Goal: Task Accomplishment & Management: Use online tool/utility

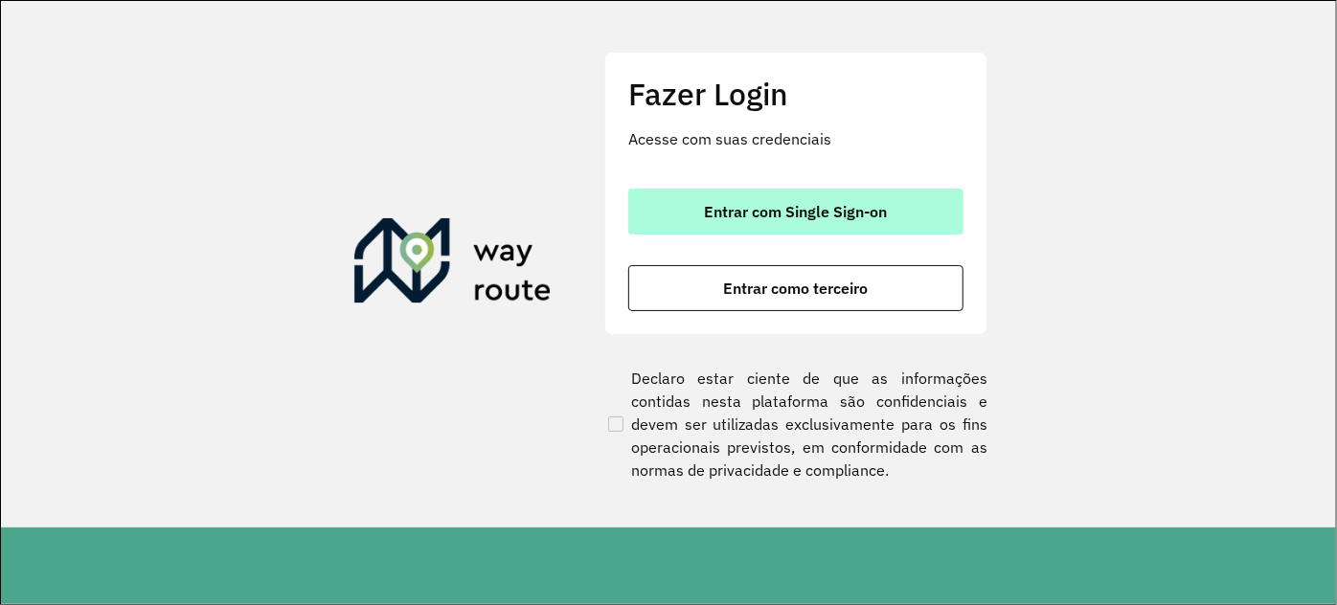
click at [737, 216] on span "Entrar com Single Sign-on" at bounding box center [796, 211] width 183 height 15
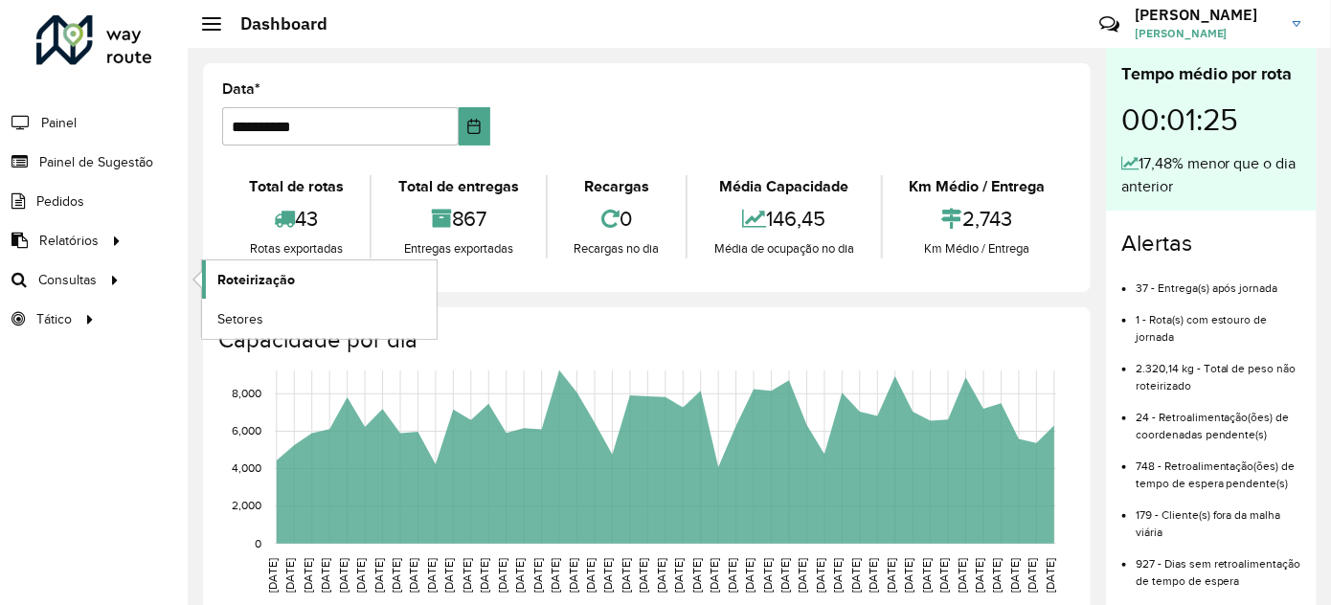
click at [241, 280] on span "Roteirização" at bounding box center [256, 280] width 78 height 20
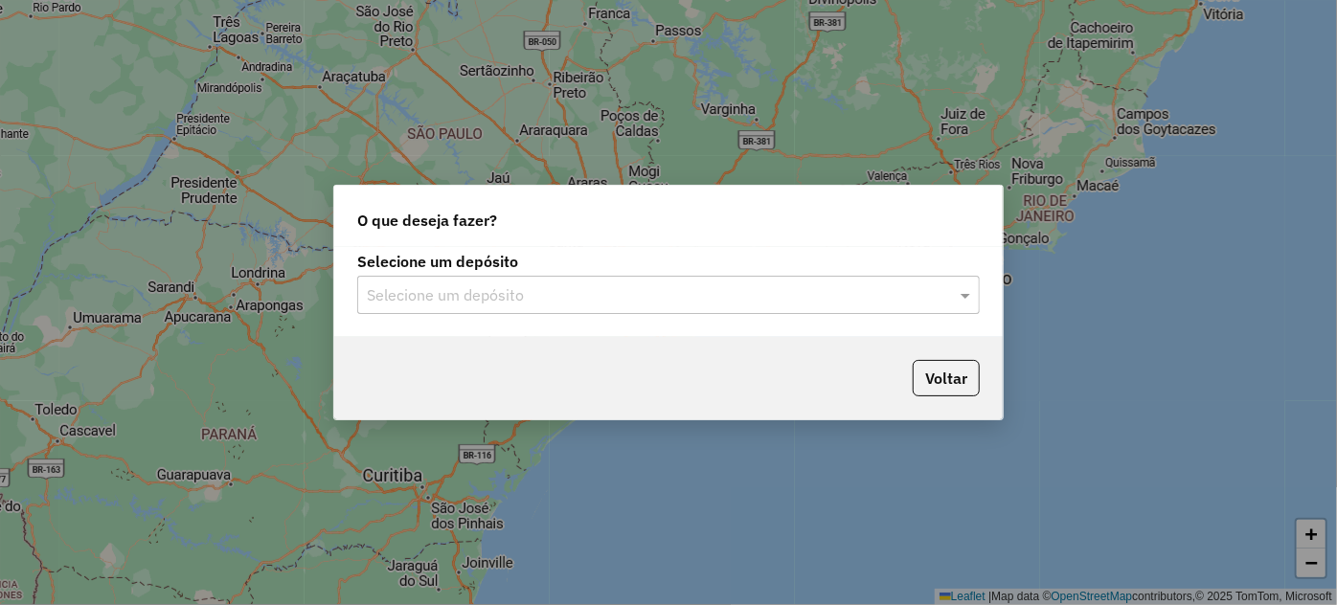
click at [441, 297] on input "text" at bounding box center [649, 295] width 565 height 23
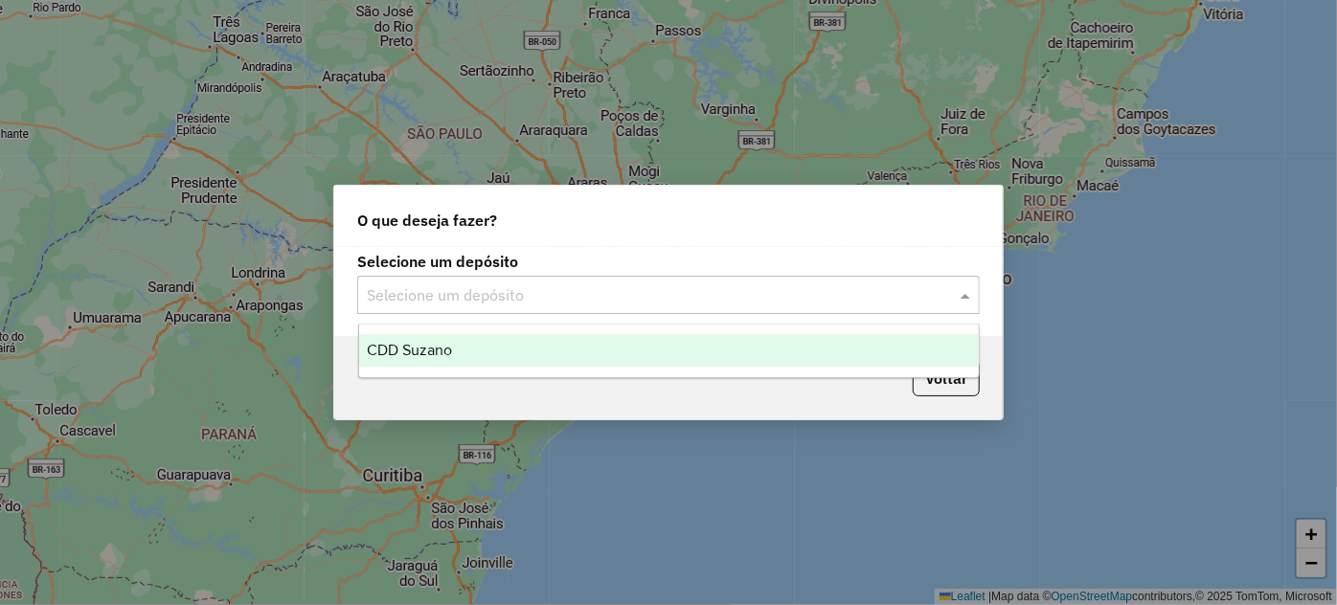
click at [447, 362] on div "CDD Suzano" at bounding box center [669, 350] width 620 height 33
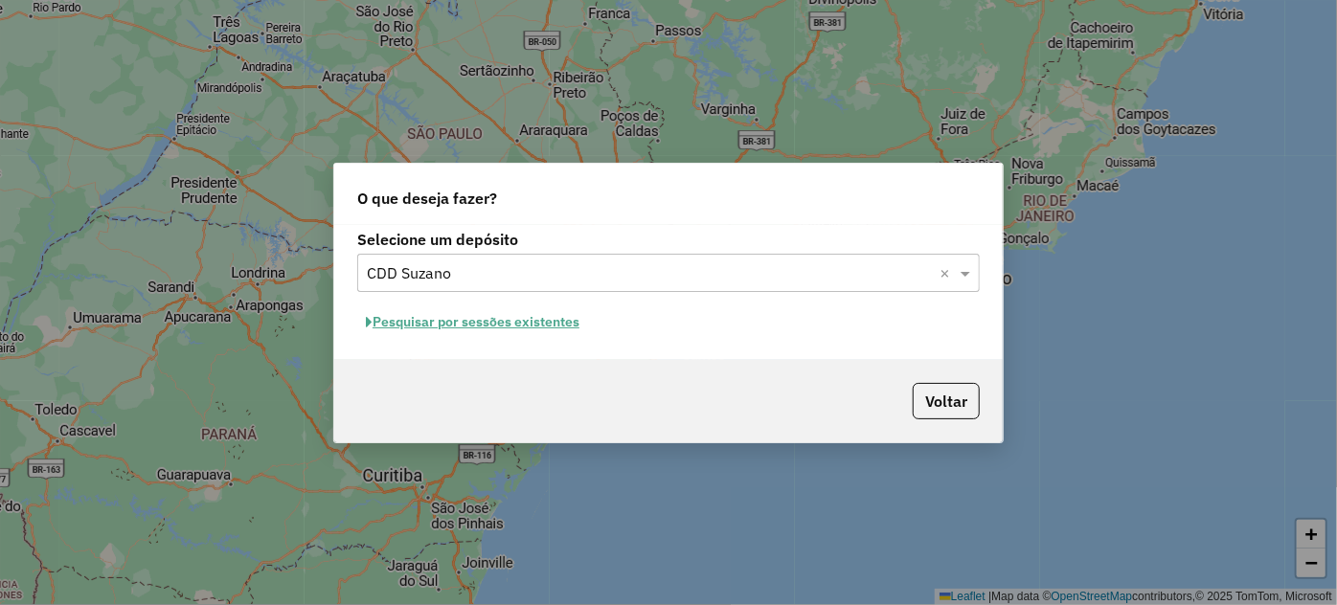
click at [467, 326] on button "Pesquisar por sessões existentes" at bounding box center [472, 322] width 231 height 30
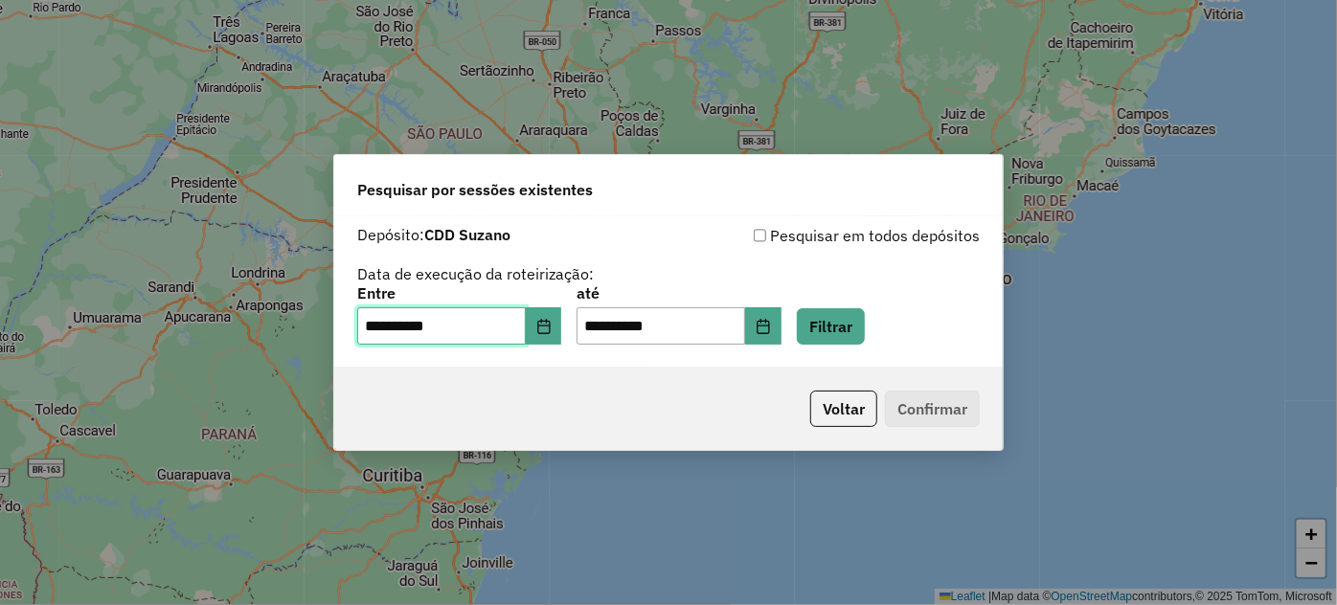
click at [461, 337] on input "**********" at bounding box center [441, 326] width 169 height 38
type input "**********"
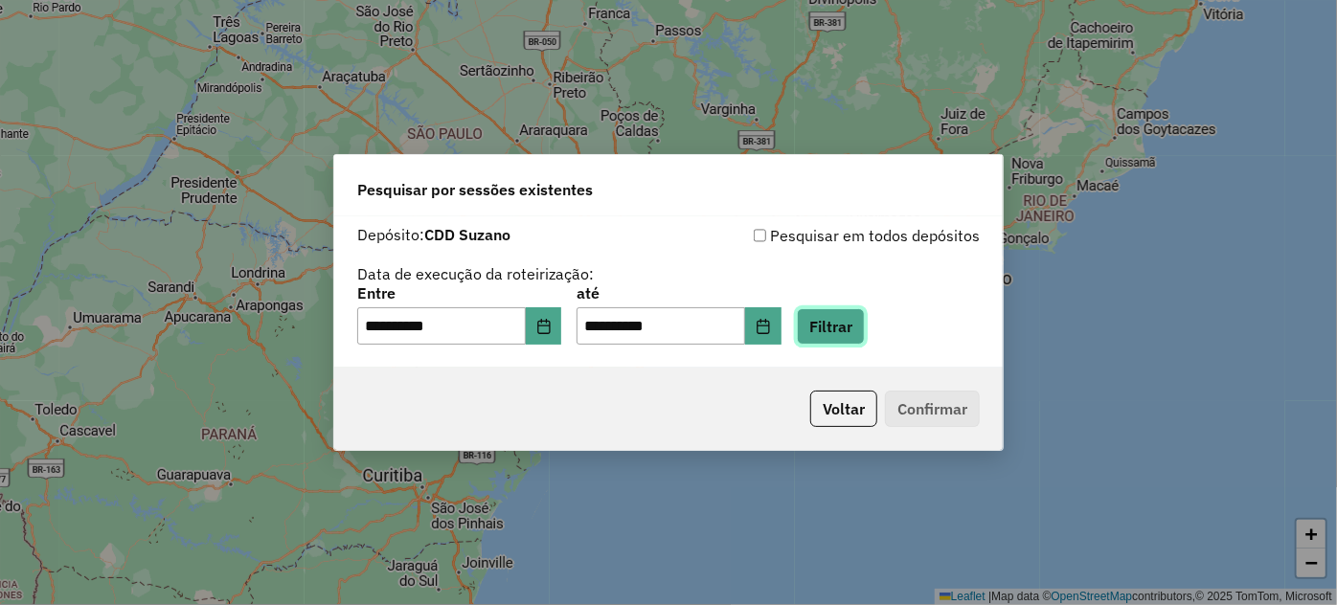
click at [865, 335] on button "Filtrar" at bounding box center [831, 326] width 68 height 36
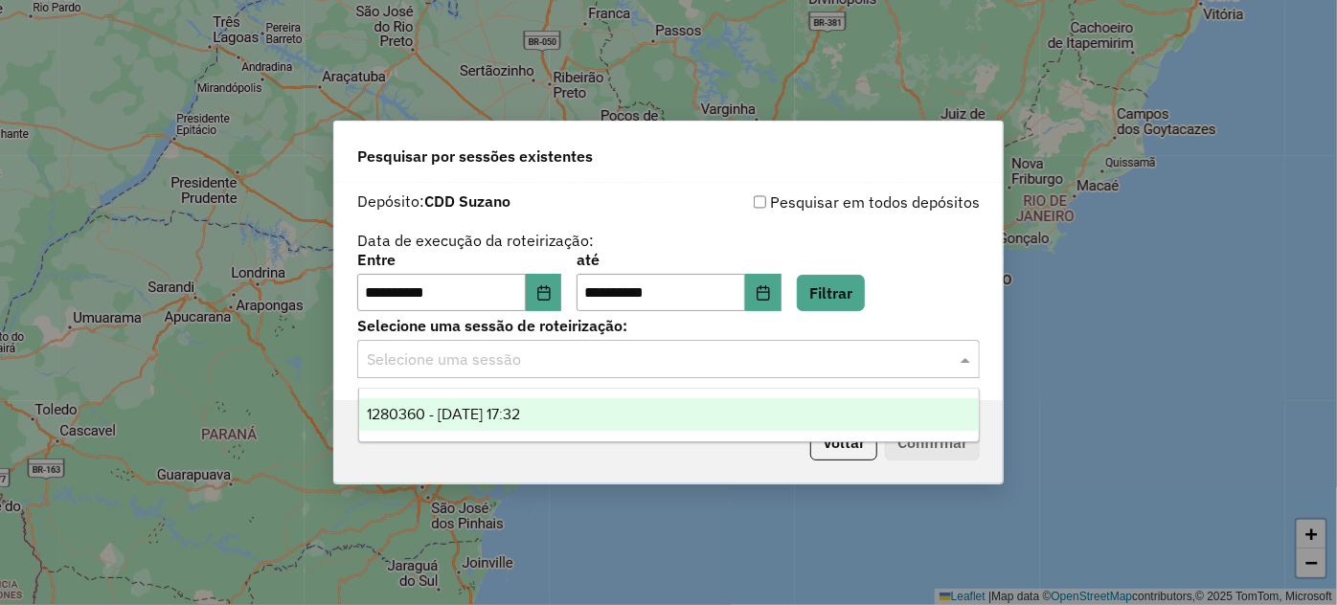
click at [735, 365] on input "text" at bounding box center [649, 360] width 565 height 23
click at [655, 412] on div "1280360 - 22/09/2025 17:32" at bounding box center [669, 414] width 620 height 33
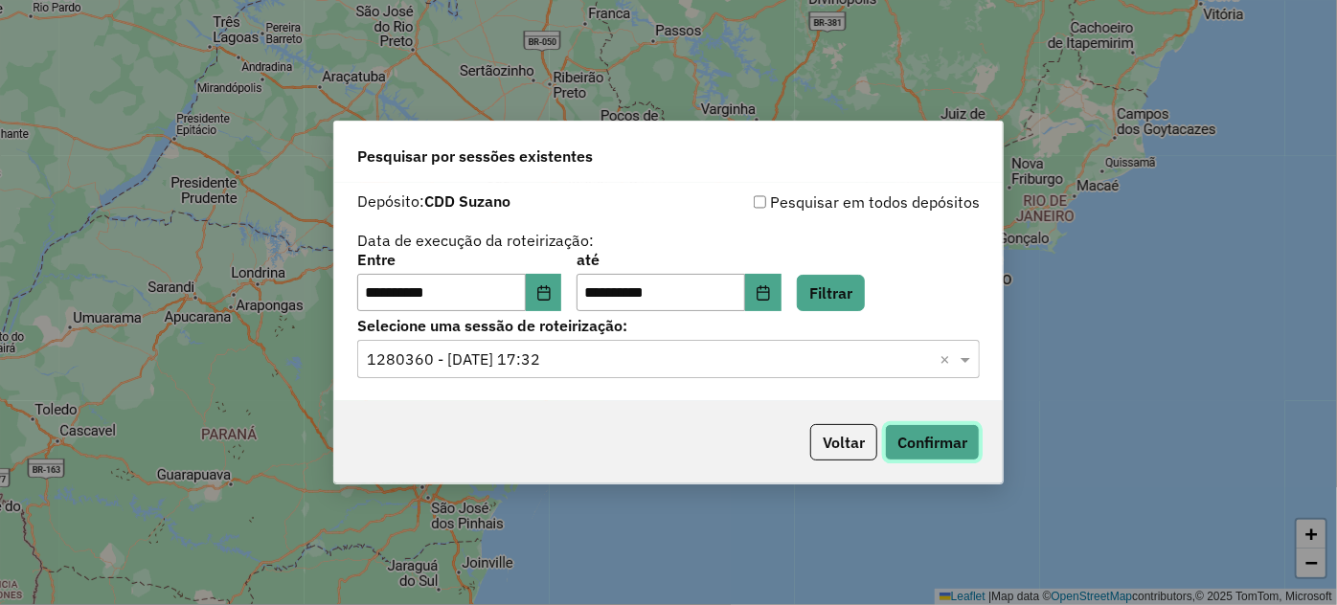
click at [952, 431] on button "Confirmar" at bounding box center [932, 442] width 95 height 36
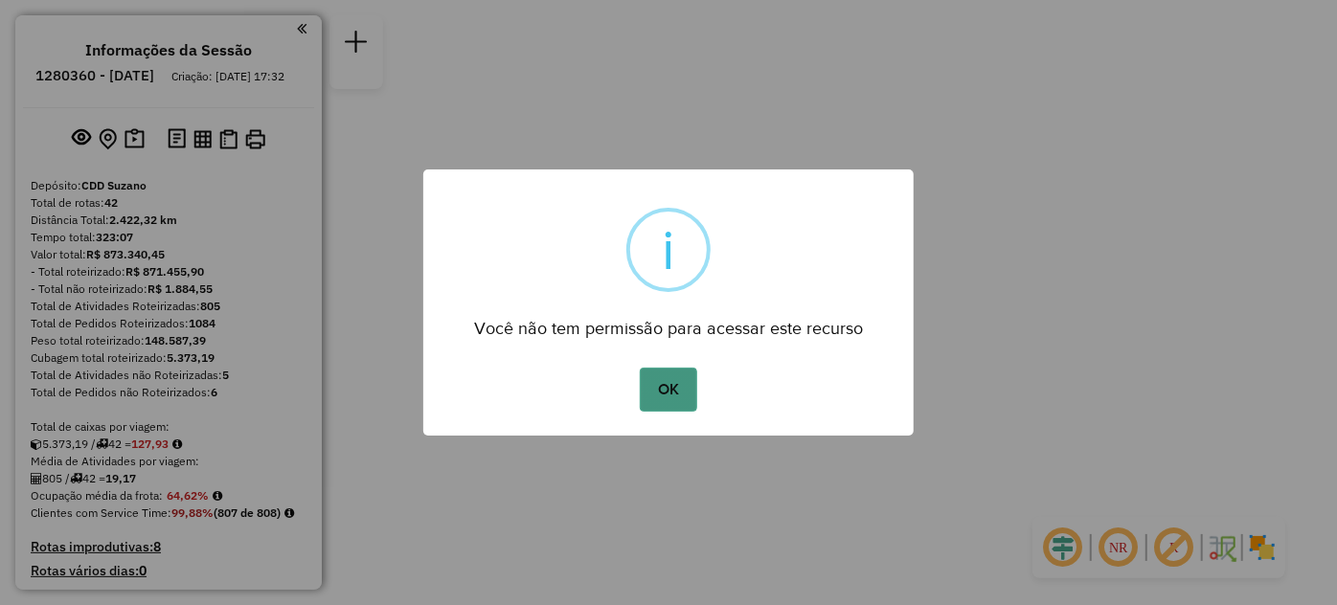
click at [643, 390] on button "OK" at bounding box center [668, 390] width 57 height 44
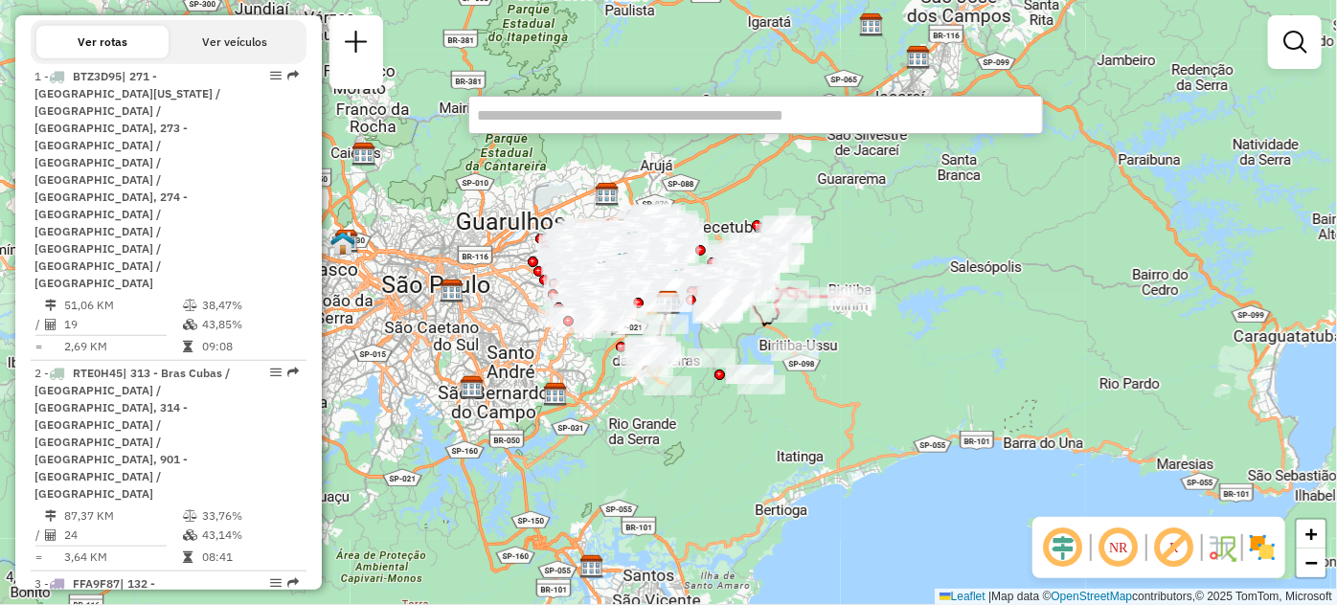
scroll to position [2624, 0]
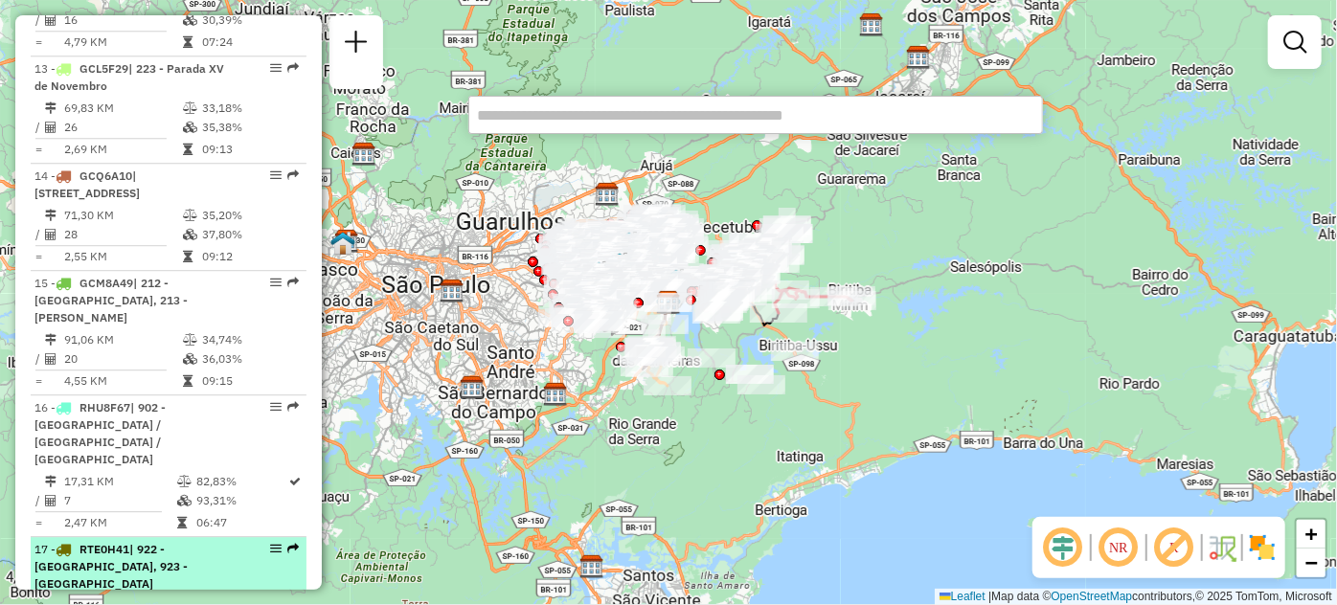
click at [270, 543] on em at bounding box center [275, 548] width 11 height 11
select select "**********"
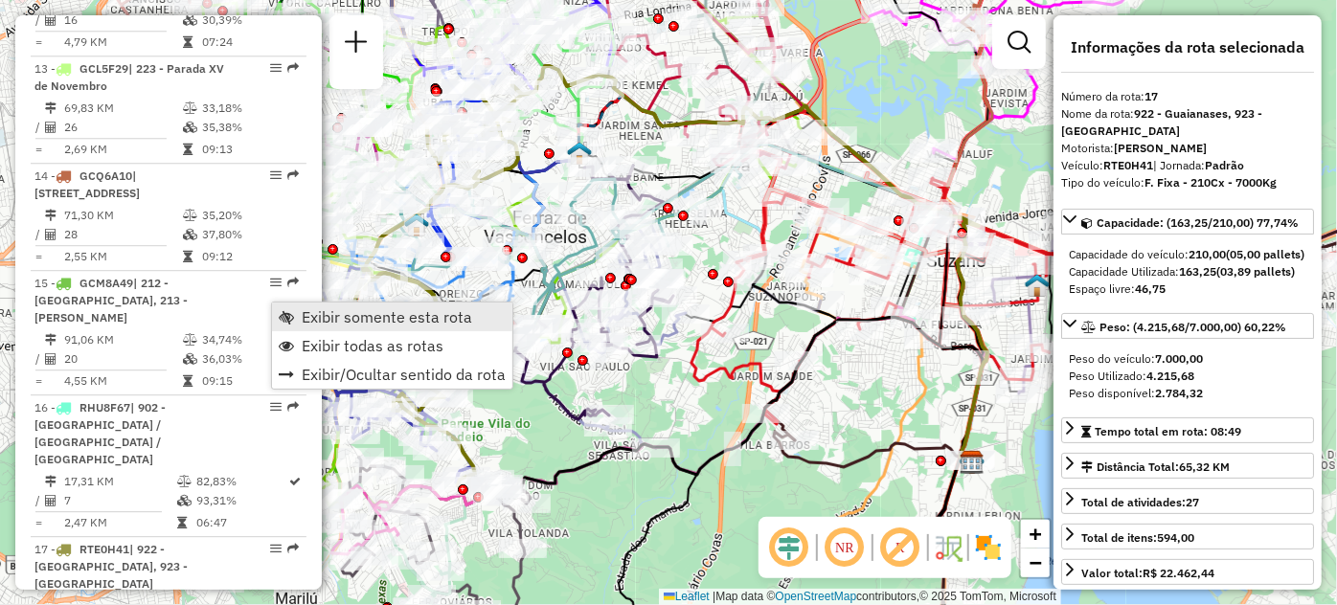
click at [297, 315] on link "Exibir somente esta rota" at bounding box center [392, 317] width 240 height 29
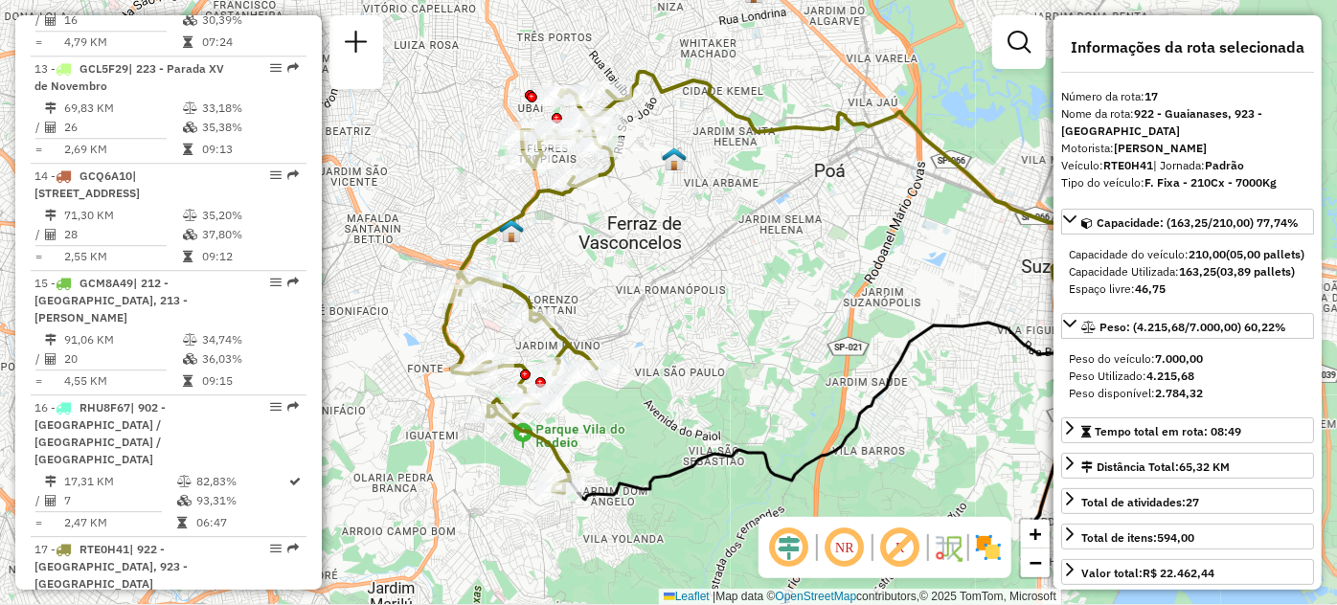
drag, startPoint x: 541, startPoint y: 425, endPoint x: 638, endPoint y: 431, distance: 96.9
click at [638, 431] on div "Janela de atendimento Grade de atendimento Capacidade Transportadoras Veículos …" at bounding box center [668, 302] width 1337 height 605
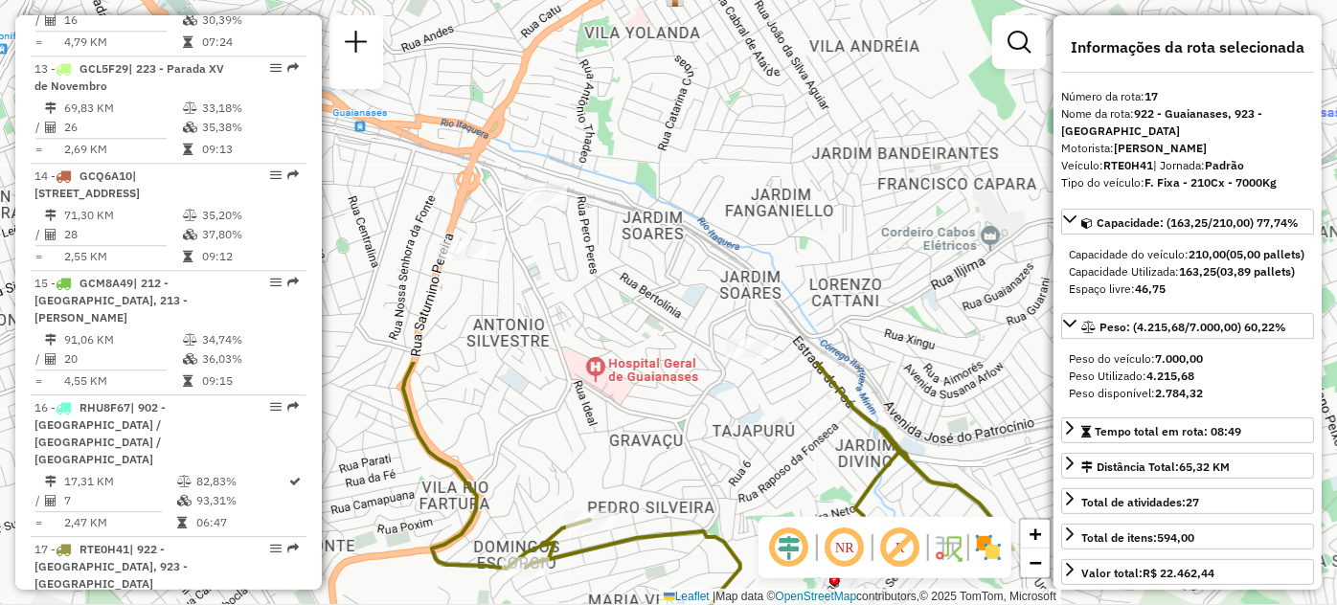
drag, startPoint x: 585, startPoint y: 80, endPoint x: 713, endPoint y: 503, distance: 441.1
click at [713, 503] on div "Janela de atendimento Grade de atendimento Capacidade Transportadoras Veículos …" at bounding box center [668, 302] width 1337 height 605
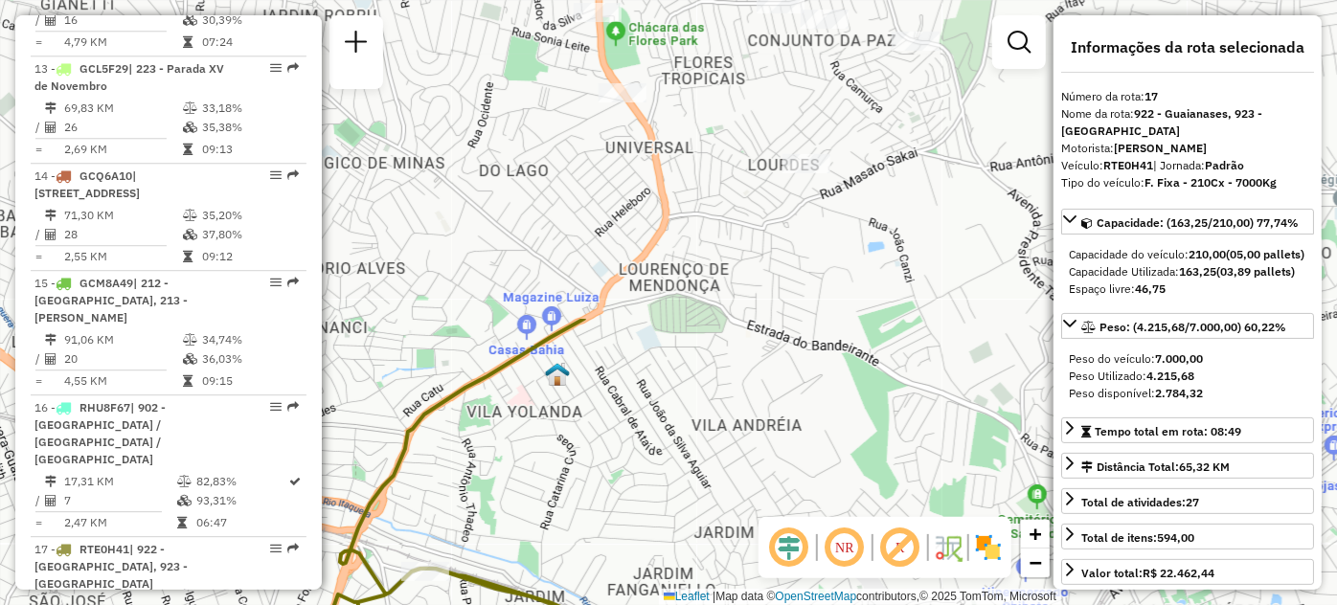
drag, startPoint x: 621, startPoint y: 133, endPoint x: 503, endPoint y: 512, distance: 397.1
click at [503, 512] on div "Janela de atendimento Grade de atendimento Capacidade Transportadoras Veículos …" at bounding box center [668, 302] width 1337 height 605
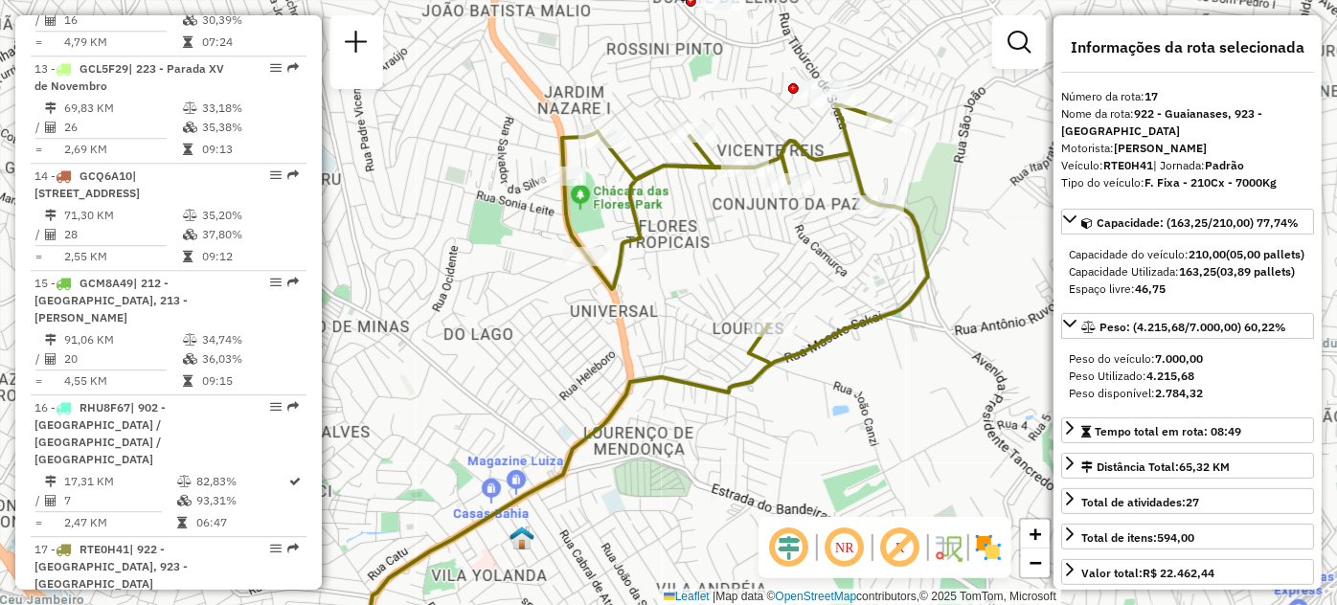
drag, startPoint x: 689, startPoint y: 365, endPoint x: 653, endPoint y: 529, distance: 167.6
click at [653, 529] on div "Janela de atendimento Grade de atendimento Capacidade Transportadoras Veículos …" at bounding box center [668, 302] width 1337 height 605
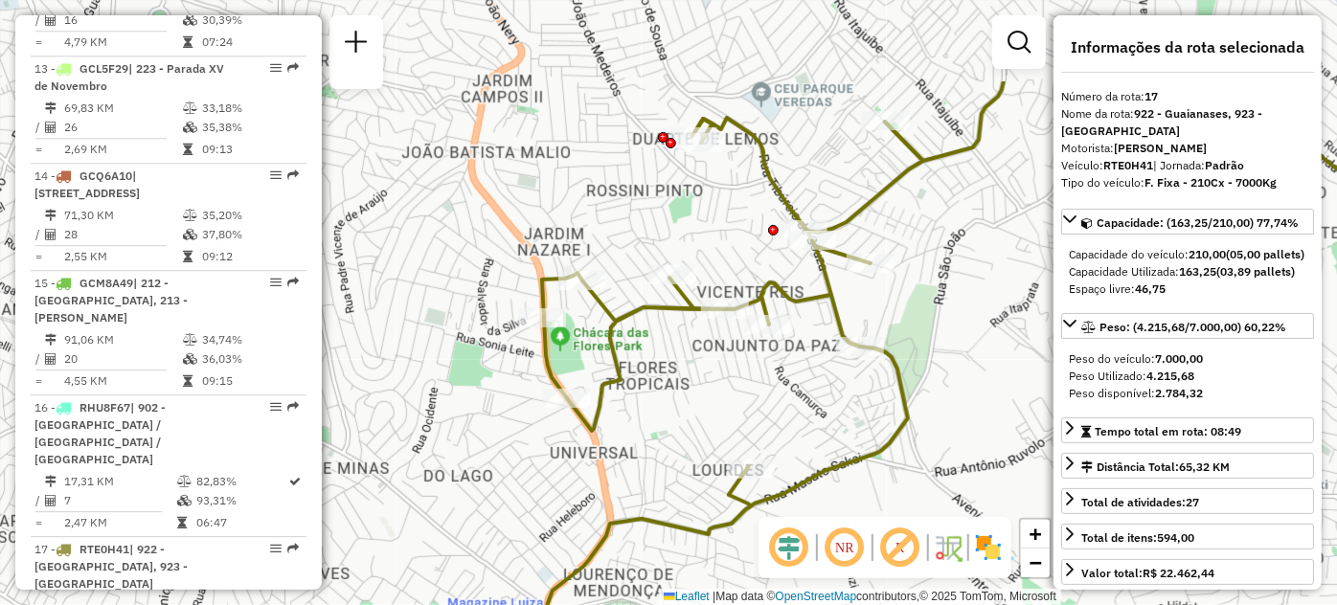
drag, startPoint x: 717, startPoint y: 247, endPoint x: 697, endPoint y: 389, distance: 143.2
click at [697, 389] on div "Janela de atendimento Grade de atendimento Capacidade Transportadoras Veículos …" at bounding box center [668, 302] width 1337 height 605
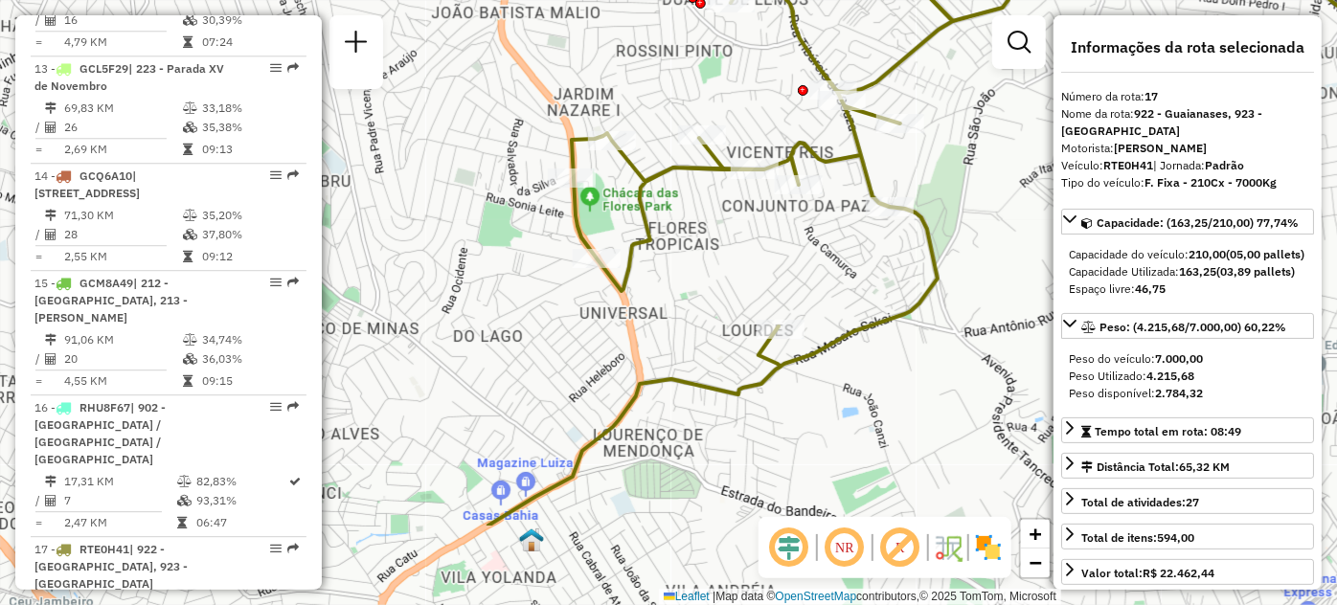
drag, startPoint x: 737, startPoint y: 387, endPoint x: 831, endPoint y: 50, distance: 349.9
click at [831, 50] on div "Janela de atendimento Grade de atendimento Capacidade Transportadoras Veículos …" at bounding box center [668, 302] width 1337 height 605
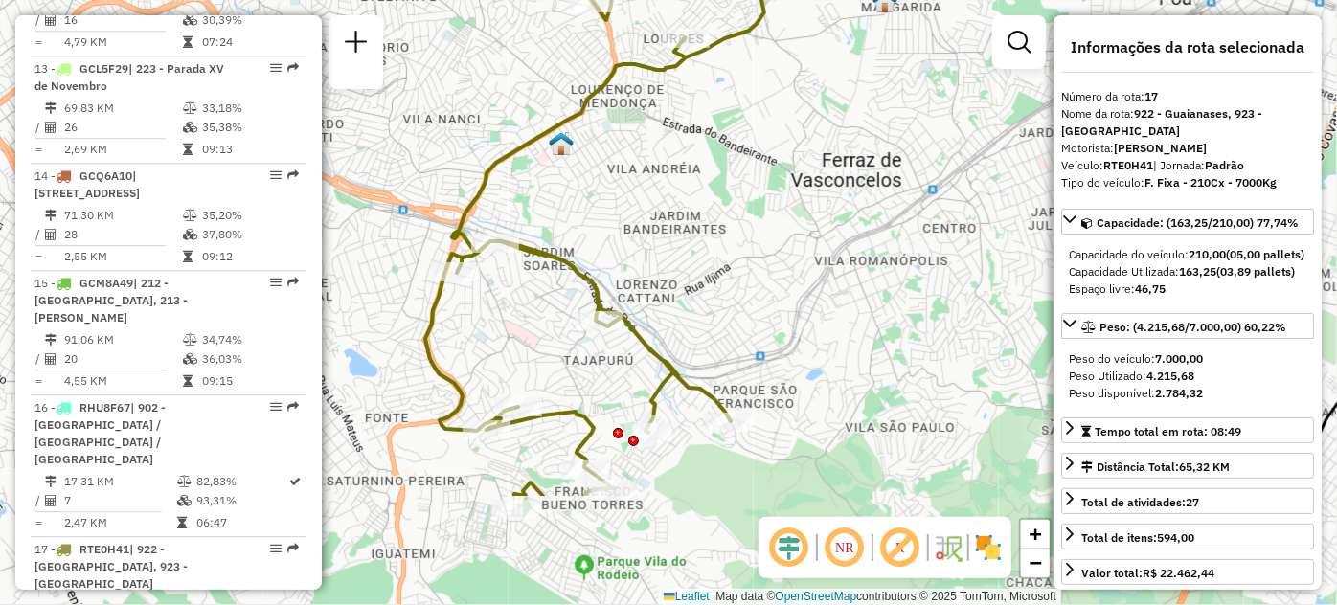
drag, startPoint x: 735, startPoint y: 453, endPoint x: 697, endPoint y: 283, distance: 173.8
click at [697, 283] on div "Janela de atendimento Grade de atendimento Capacidade Transportadoras Veículos …" at bounding box center [668, 302] width 1337 height 605
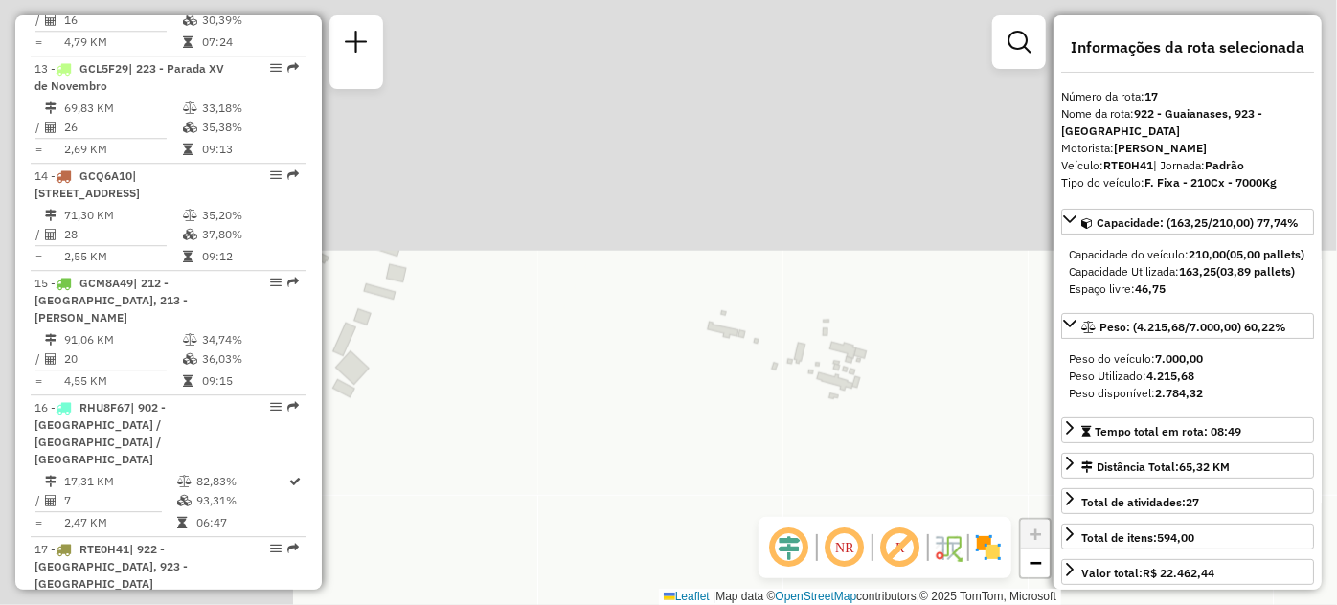
drag, startPoint x: 418, startPoint y: 145, endPoint x: 808, endPoint y: 461, distance: 501.8
click at [808, 461] on div "Janela de atendimento Grade de atendimento Capacidade Transportadoras Veículos …" at bounding box center [668, 302] width 1337 height 605
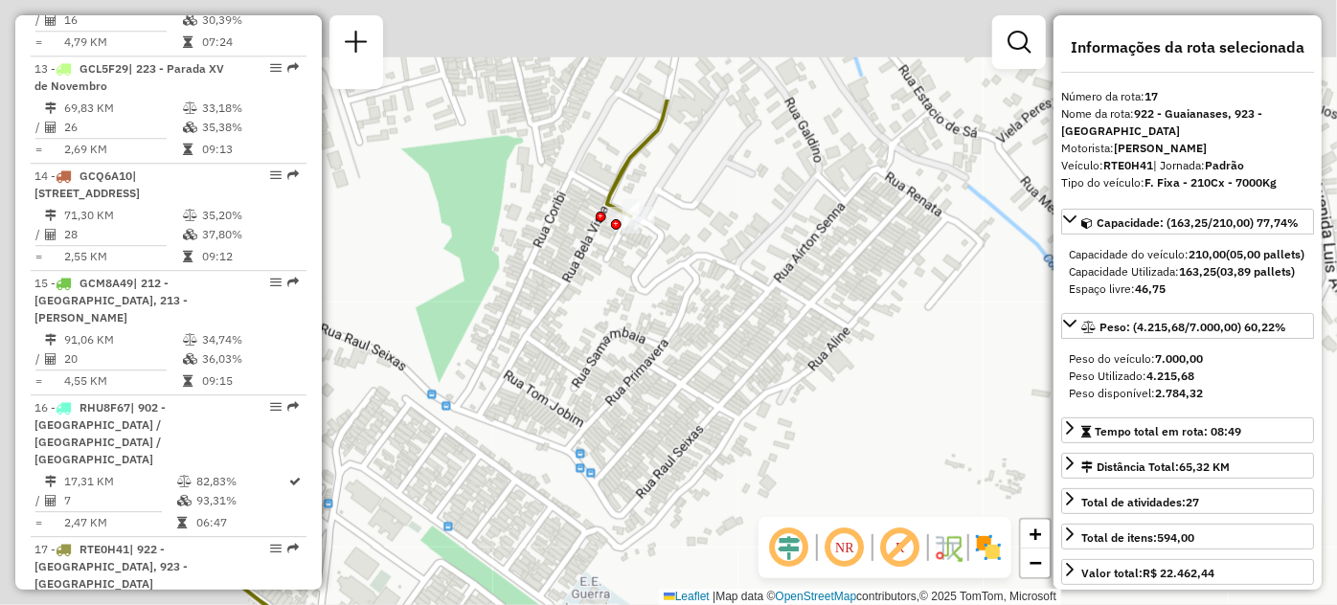
drag, startPoint x: 455, startPoint y: 196, endPoint x: 785, endPoint y: 356, distance: 367.1
click at [785, 356] on div "Janela de atendimento Grade de atendimento Capacidade Transportadoras Veículos …" at bounding box center [668, 302] width 1337 height 605
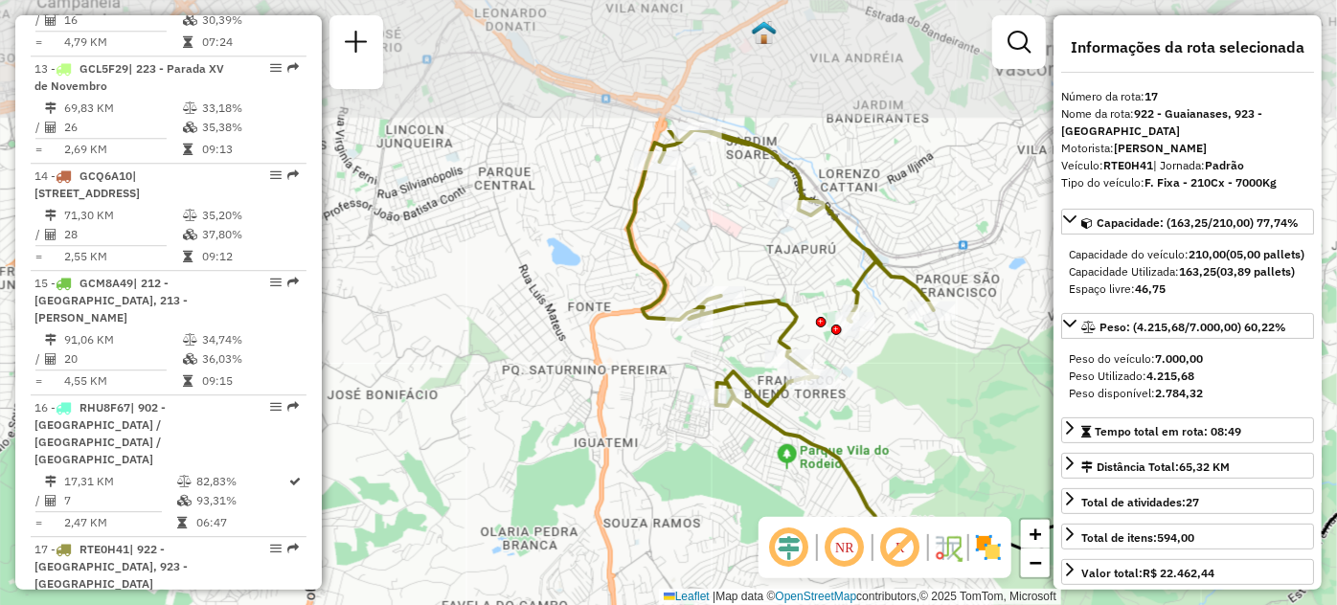
drag, startPoint x: 873, startPoint y: 211, endPoint x: 928, endPoint y: 410, distance: 206.5
click at [928, 410] on div "Janela de atendimento Grade de atendimento Capacidade Transportadoras Veículos …" at bounding box center [668, 302] width 1337 height 605
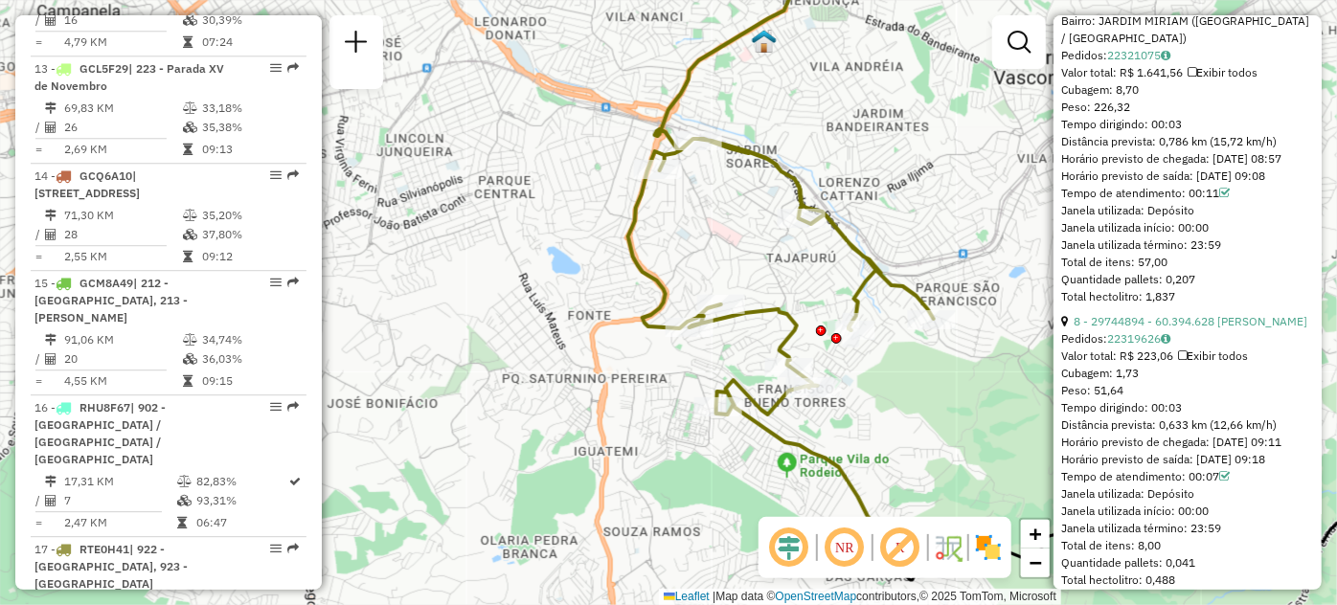
scroll to position [3149, 0]
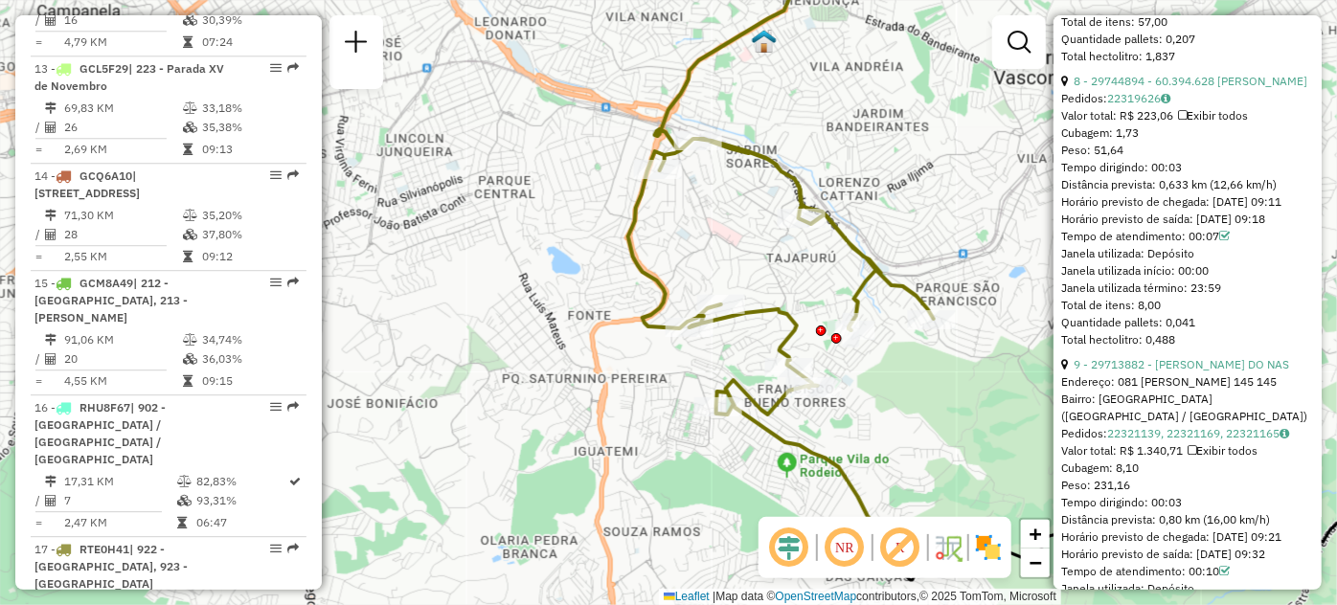
drag, startPoint x: 1315, startPoint y: 205, endPoint x: 1317, endPoint y: 250, distance: 45.1
click at [1317, 250] on div "**********" at bounding box center [1187, 302] width 268 height 575
click at [1306, 90] on div "8 - 29744894 - 60.394.628 RAFAEL ALVES DE SOUSA SILVA" at bounding box center [1187, 81] width 253 height 17
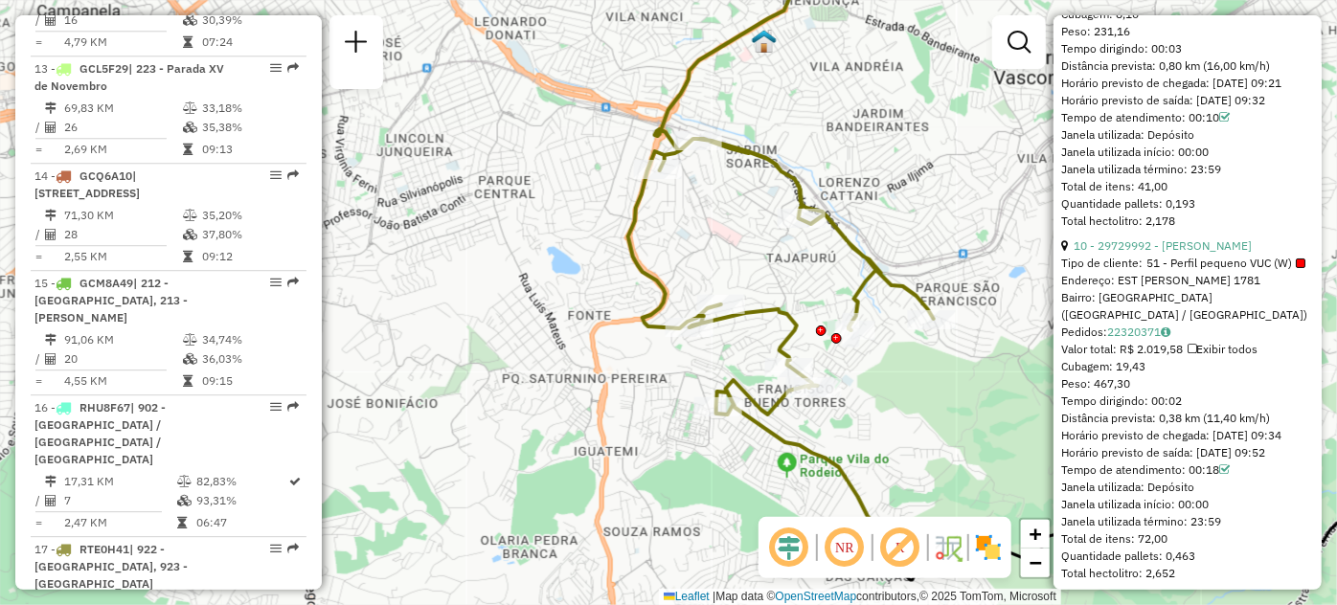
scroll to position [3603, 0]
drag, startPoint x: 1314, startPoint y: 229, endPoint x: 1314, endPoint y: 241, distance: 12.4
click at [1314, 241] on div "**********" at bounding box center [1187, 302] width 268 height 575
click at [1305, 92] on div "Horário previsto de chegada: 22/09/2025 09:21" at bounding box center [1187, 83] width 253 height 17
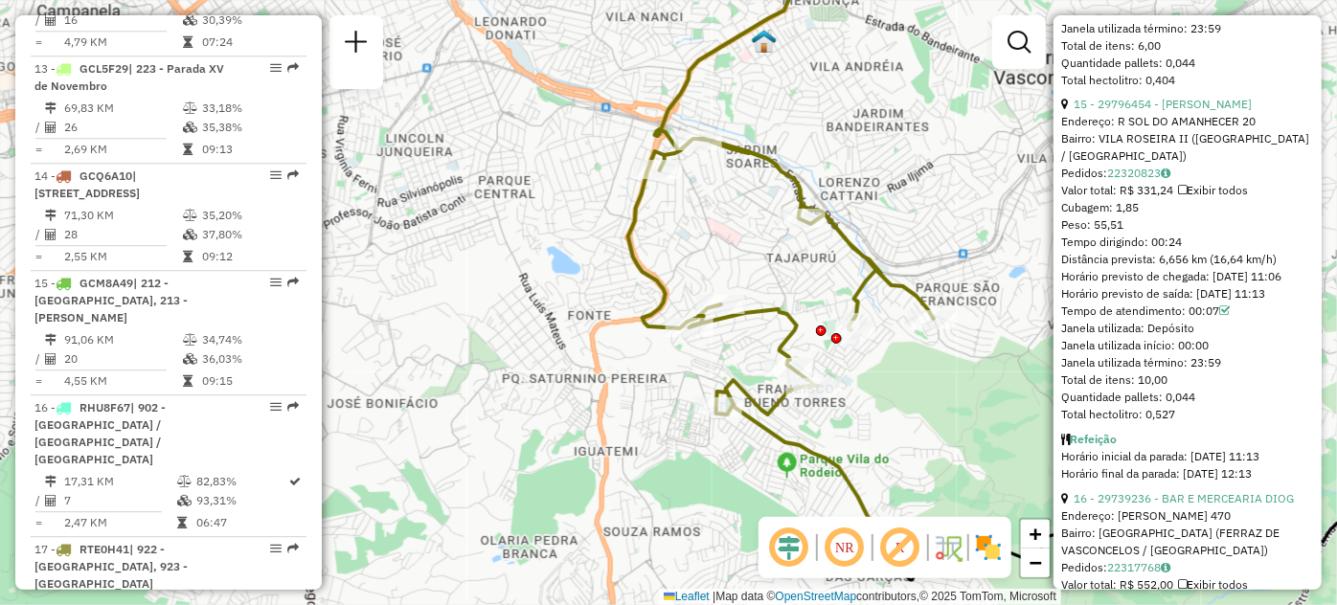
scroll to position [5411, 0]
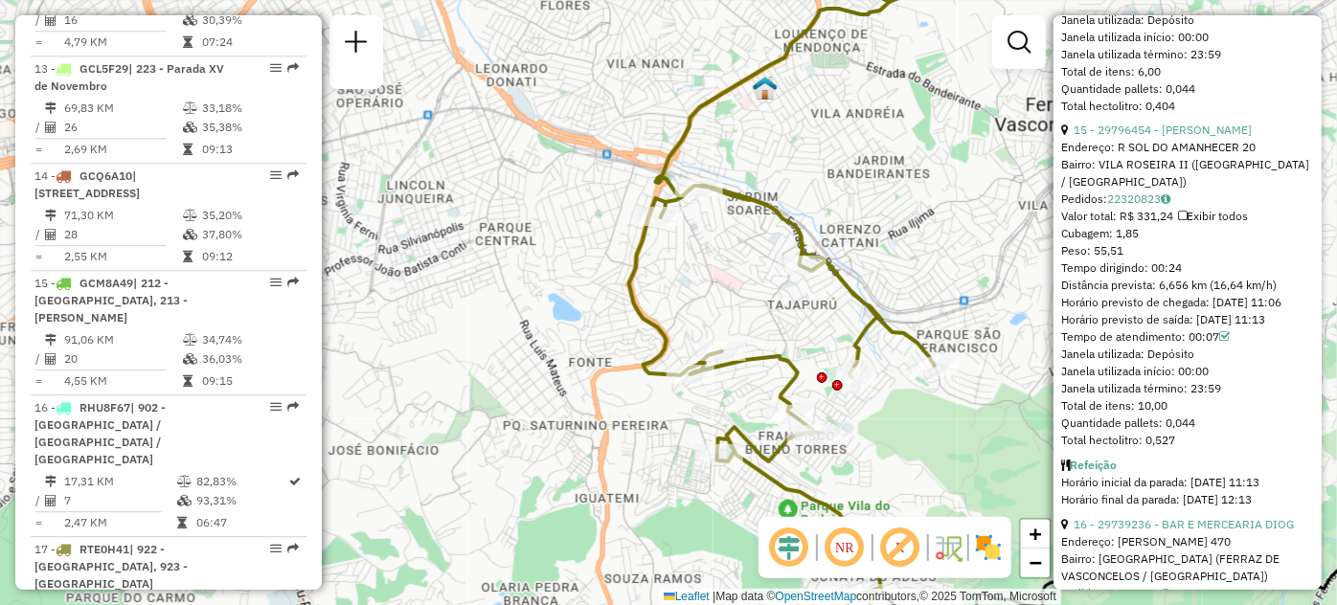
drag, startPoint x: 803, startPoint y: 155, endPoint x: 804, endPoint y: 202, distance: 46.9
click at [804, 202] on div "Janela de atendimento Grade de atendimento Capacidade Transportadoras Veículos …" at bounding box center [668, 302] width 1337 height 605
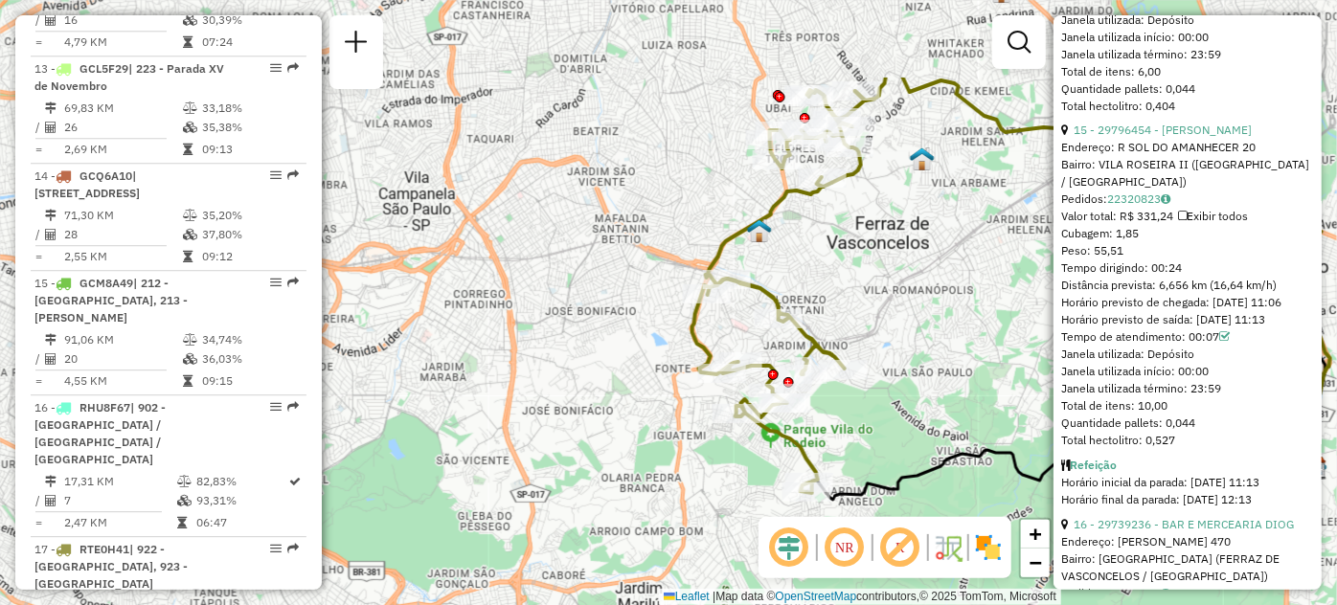
drag, startPoint x: 799, startPoint y: 88, endPoint x: 785, endPoint y: 226, distance: 138.6
click at [785, 226] on div "Janela de atendimento Grade de atendimento Capacidade Transportadoras Veículos …" at bounding box center [668, 302] width 1337 height 605
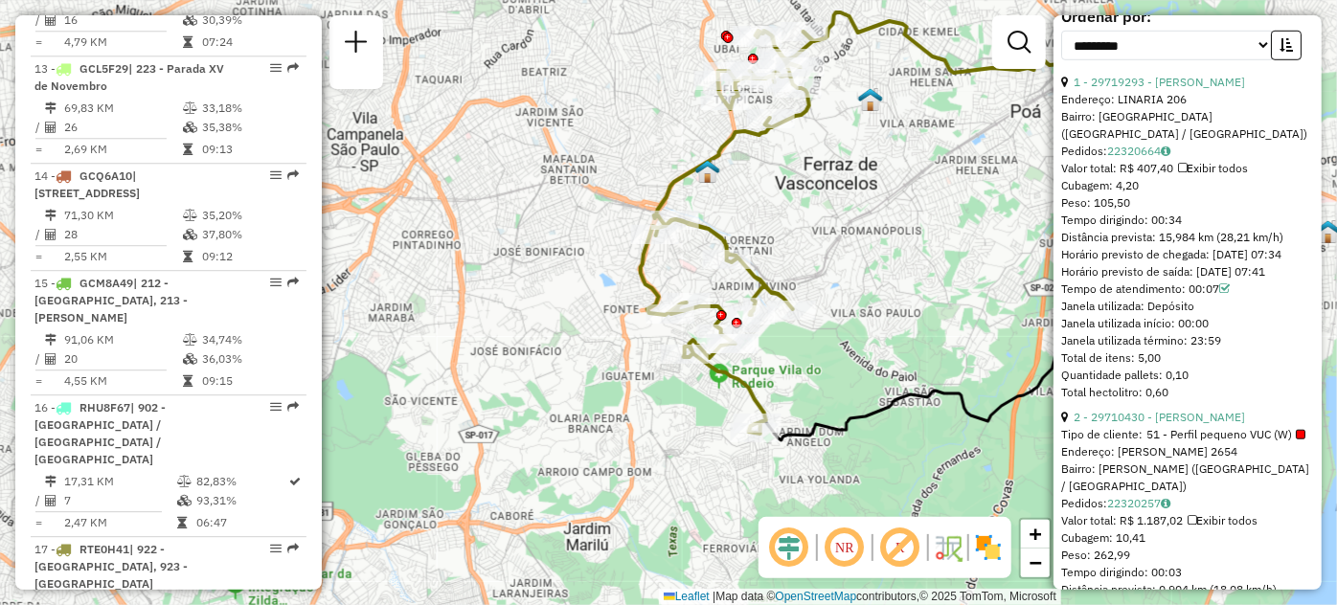
scroll to position [771, 0]
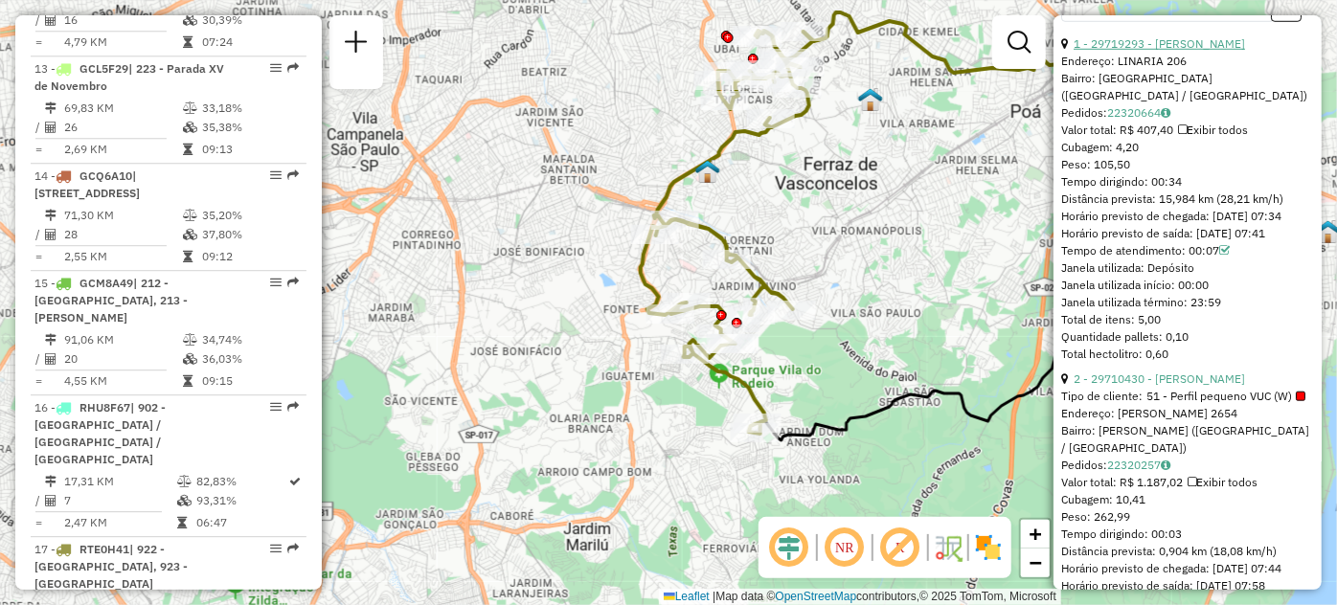
click at [1182, 51] on link "1 - 29719293 - FERNANDA NEVES" at bounding box center [1159, 43] width 171 height 14
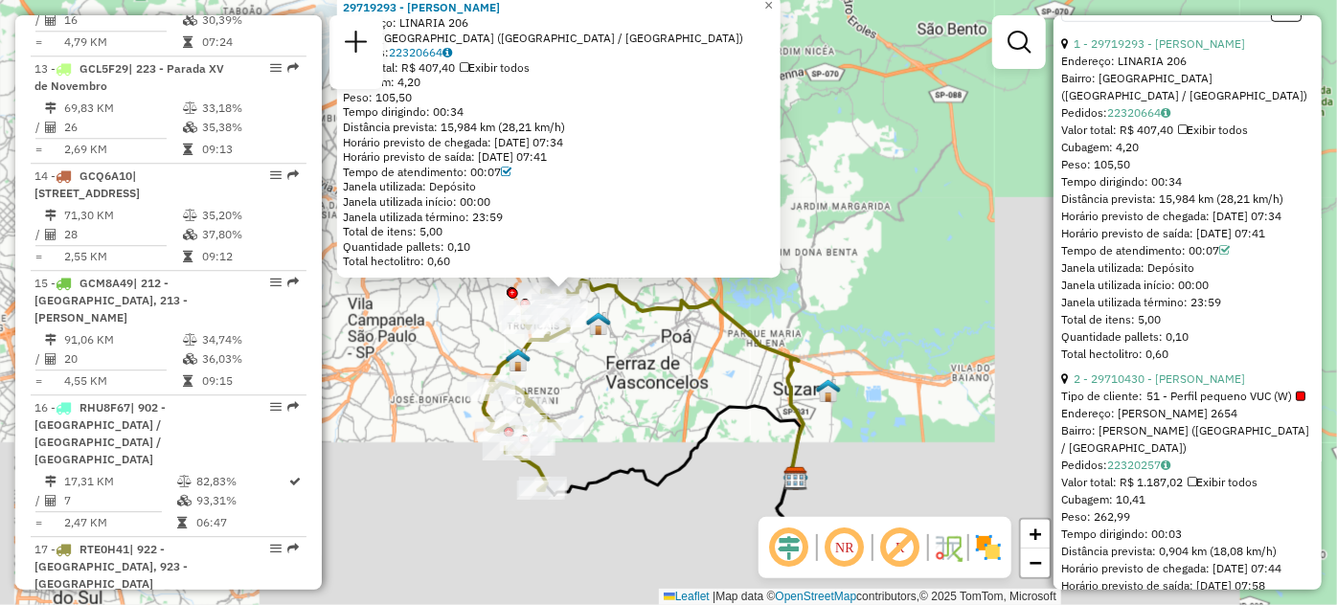
drag, startPoint x: 899, startPoint y: 500, endPoint x: 743, endPoint y: 394, distance: 188.9
click at [743, 394] on div "29719293 - FERNANDA NEVES Endereço: LINARIA 206 Bairro: SAO PAULO (SAO PAULO / …" at bounding box center [668, 302] width 1337 height 605
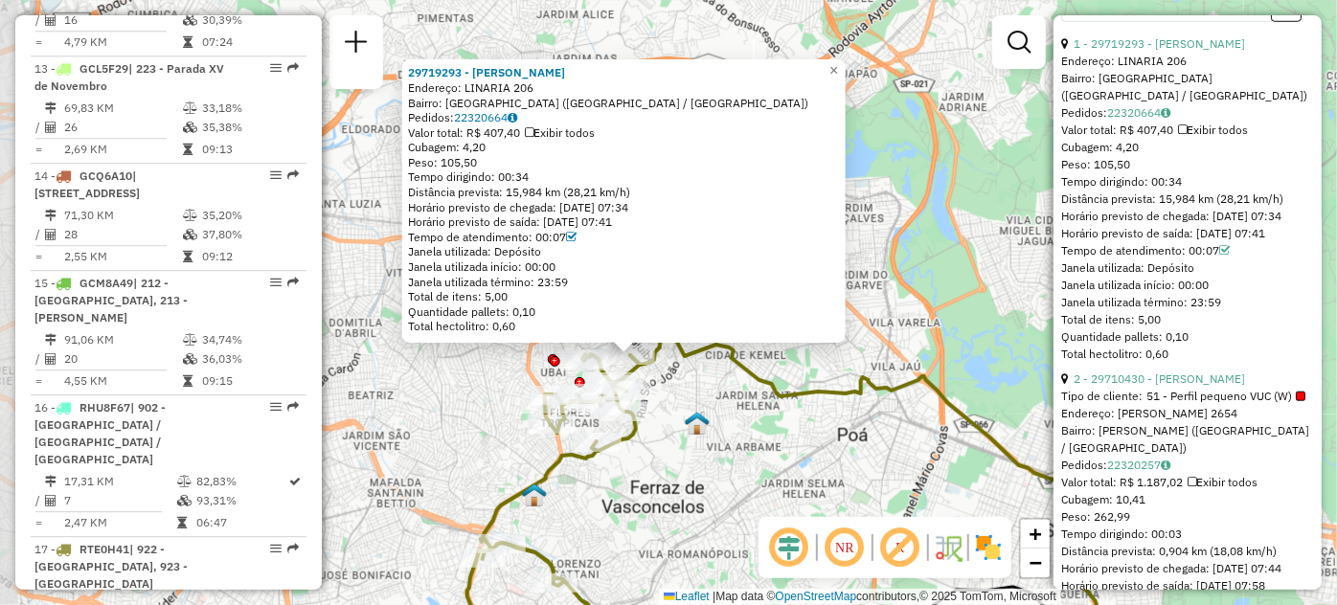
drag, startPoint x: 575, startPoint y: 289, endPoint x: 676, endPoint y: 423, distance: 168.2
click at [676, 423] on div "29719293 - FERNANDA NEVES Endereço: LINARIA 206 Bairro: SAO PAULO (SAO PAULO / …" at bounding box center [668, 302] width 1337 height 605
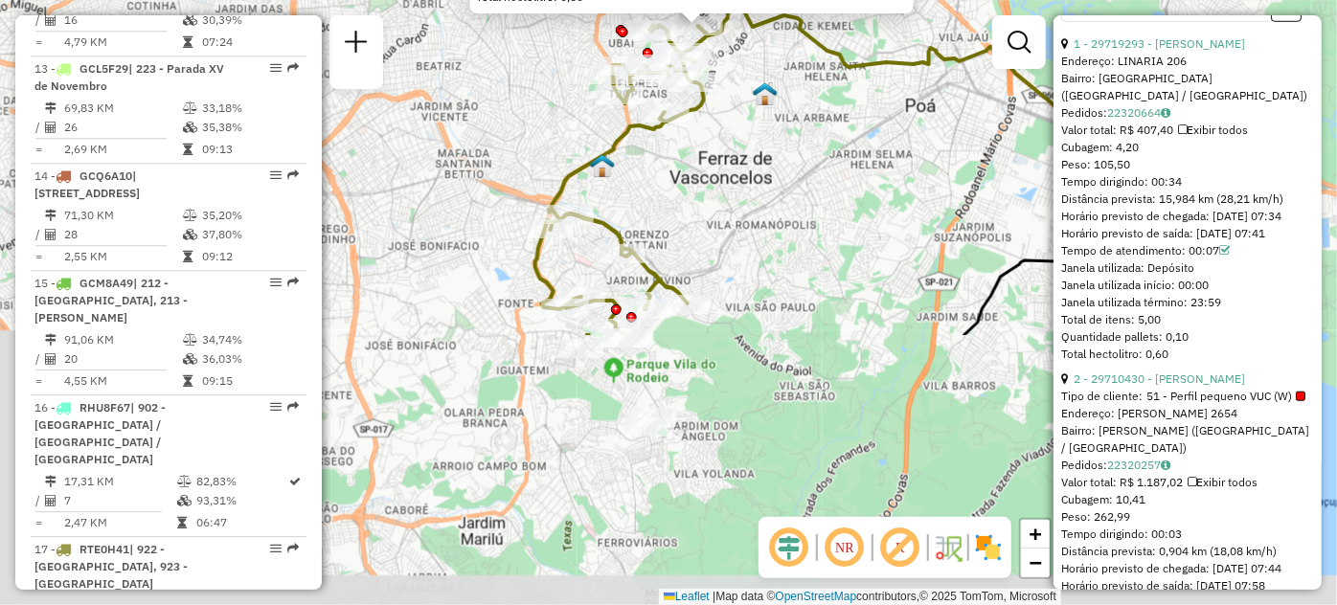
drag, startPoint x: 681, startPoint y: 504, endPoint x: 751, endPoint y: 161, distance: 349.9
click at [751, 161] on div "29719293 - FERNANDA NEVES Endereço: LINARIA 206 Bairro: SAO PAULO (SAO PAULO / …" at bounding box center [668, 302] width 1337 height 605
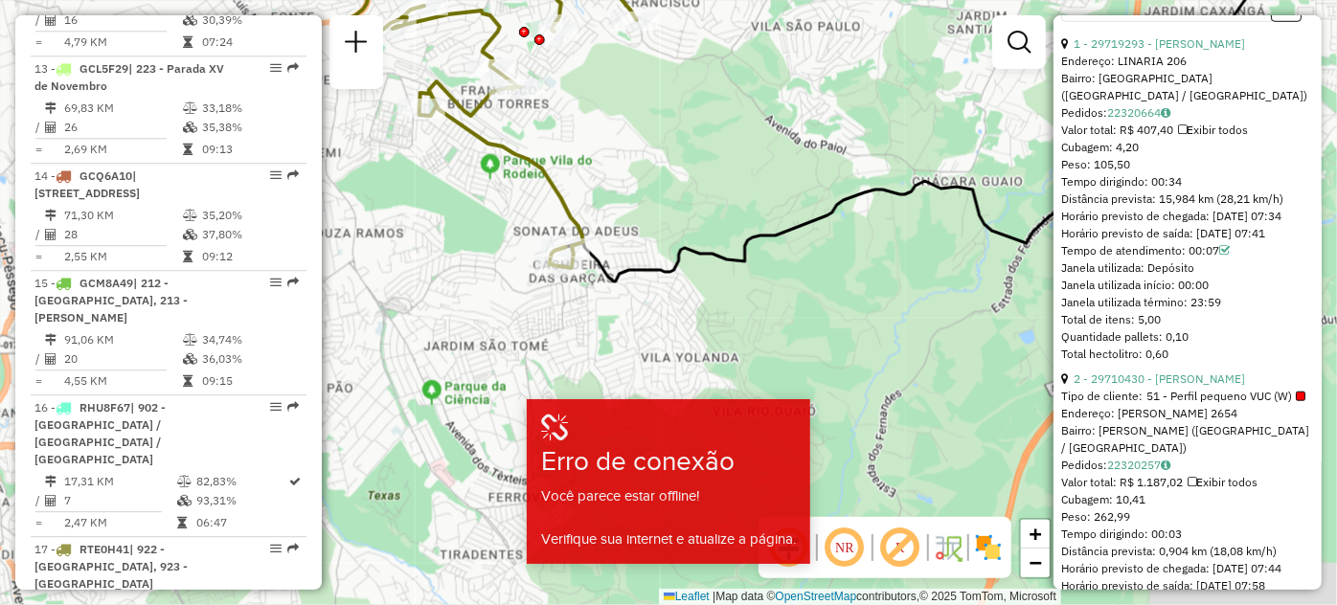
drag, startPoint x: 887, startPoint y: 260, endPoint x: 850, endPoint y: 244, distance: 39.9
click at [850, 244] on div "29719293 - FERNANDA NEVES Endereço: LINARIA 206 Bairro: SAO PAULO (SAO PAULO / …" at bounding box center [668, 302] width 1337 height 605
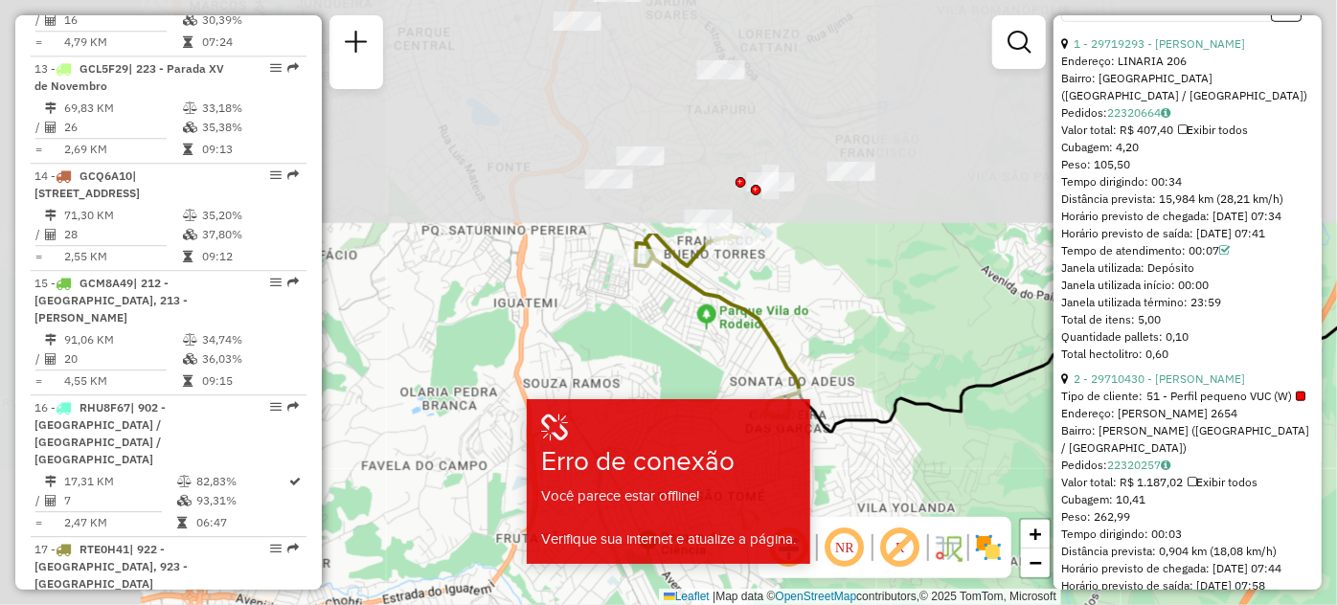
drag, startPoint x: 488, startPoint y: 132, endPoint x: 713, endPoint y: 431, distance: 373.5
click at [713, 431] on hb-app "Aguarde... Pop-up bloqueado! Seu navegador bloqueou automáticamente a abertura …" at bounding box center [668, 302] width 1337 height 605
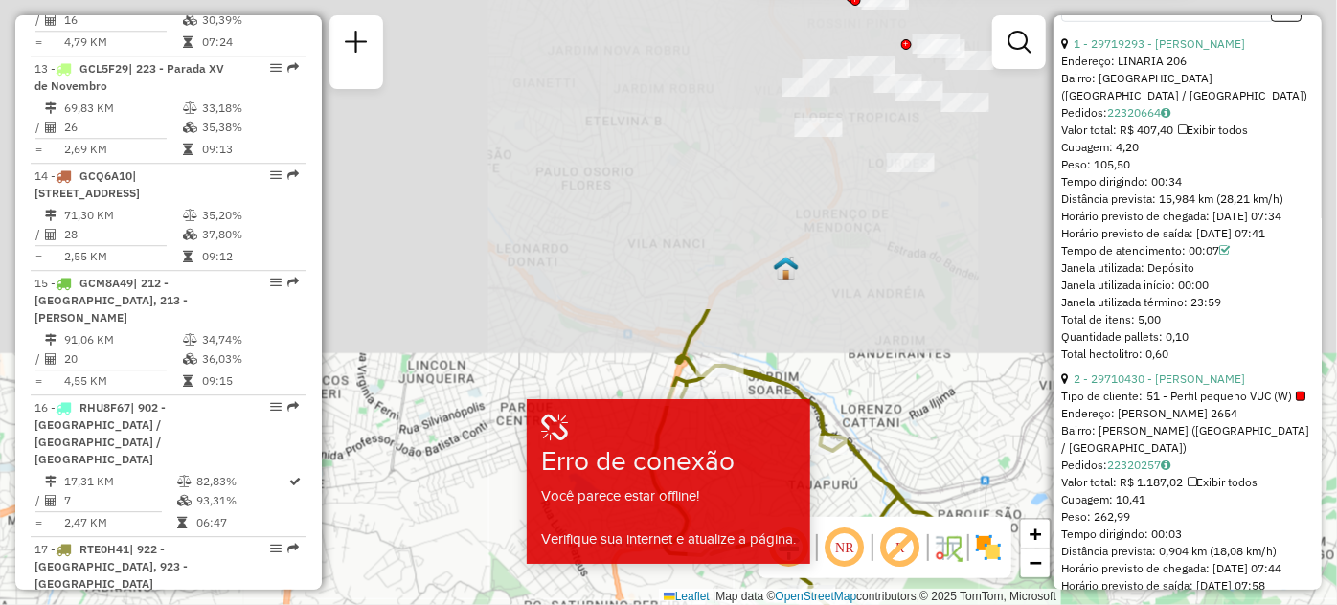
drag, startPoint x: 666, startPoint y: 64, endPoint x: 768, endPoint y: 434, distance: 383.6
click at [768, 434] on hb-app "Aguarde... Pop-up bloqueado! Seu navegador bloqueou automáticamente a abertura …" at bounding box center [668, 302] width 1337 height 605
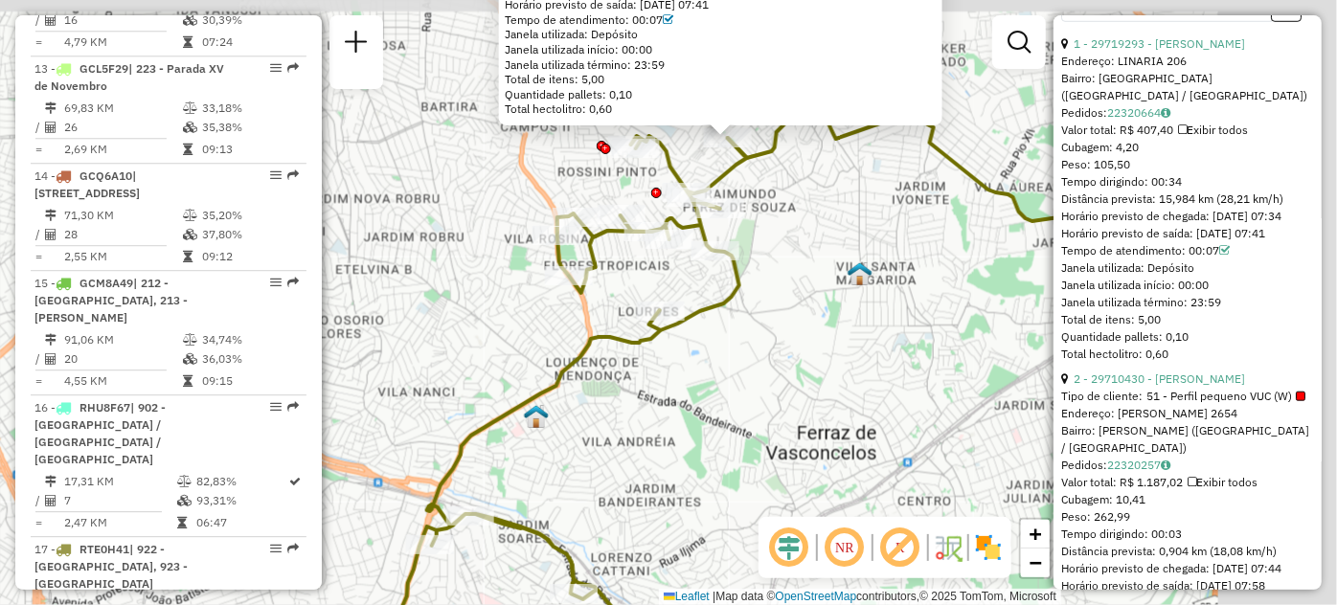
drag, startPoint x: 891, startPoint y: 287, endPoint x: 638, endPoint y: 439, distance: 294.6
click at [638, 439] on div "29719293 - FERNANDA NEVES Endereço: LINARIA 206 Bairro: SAO PAULO (SAO PAULO / …" at bounding box center [668, 302] width 1337 height 605
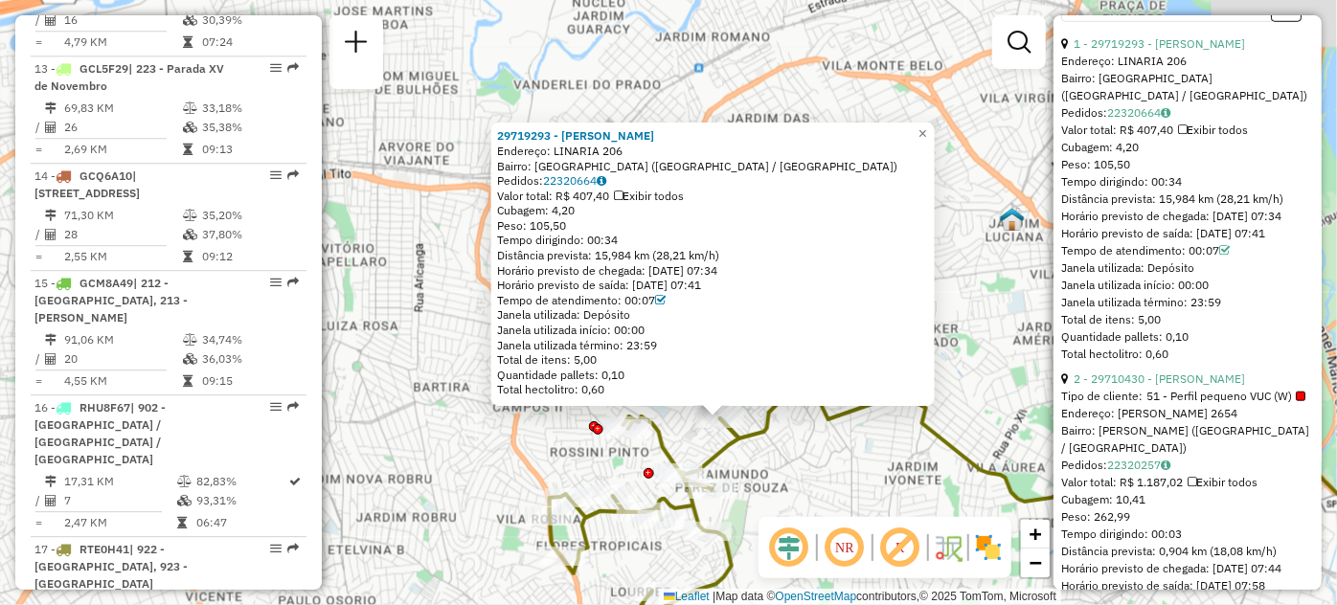
drag, startPoint x: 880, startPoint y: 289, endPoint x: 875, endPoint y: 567, distance: 277.8
click at [875, 567] on hb-router-mapa "Informações da Sessão 1280360 - 22/09/2025 Criação: 20/09/2025 17:32 Depósito: …" at bounding box center [668, 302] width 1337 height 605
